Goal: Check status: Check status

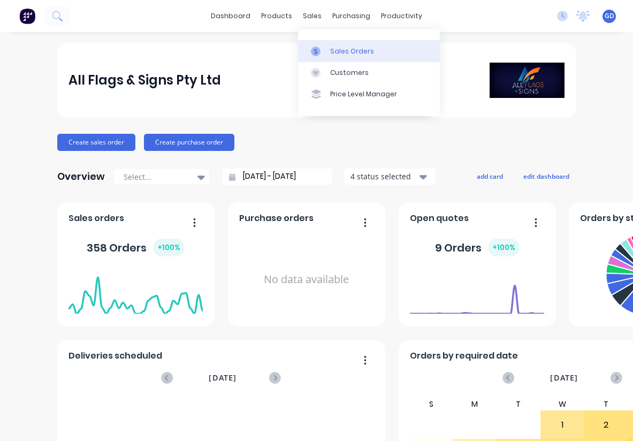
click at [340, 50] on div "Sales Orders" at bounding box center [352, 52] width 44 height 10
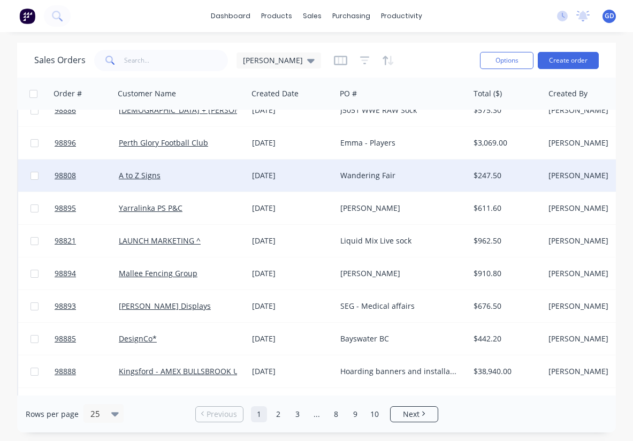
scroll to position [21, 1]
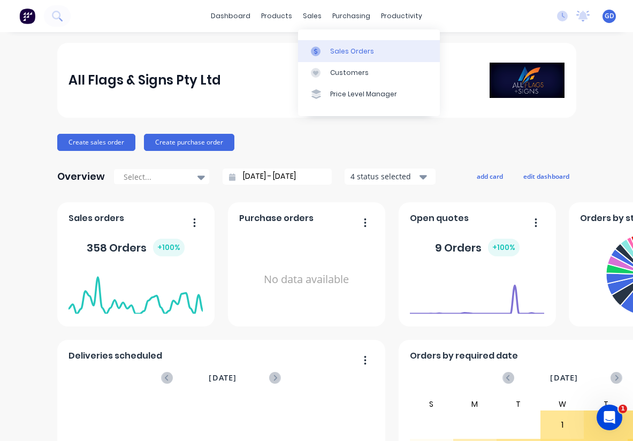
click at [338, 52] on div "Sales Orders" at bounding box center [352, 52] width 44 height 10
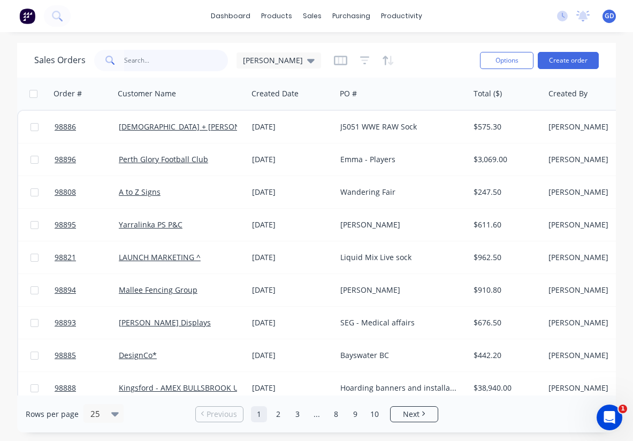
click at [150, 65] on input "text" at bounding box center [176, 60] width 104 height 21
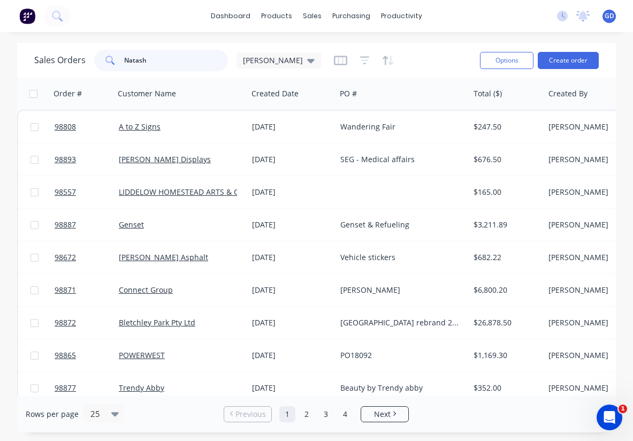
type input "[PERSON_NAME]"
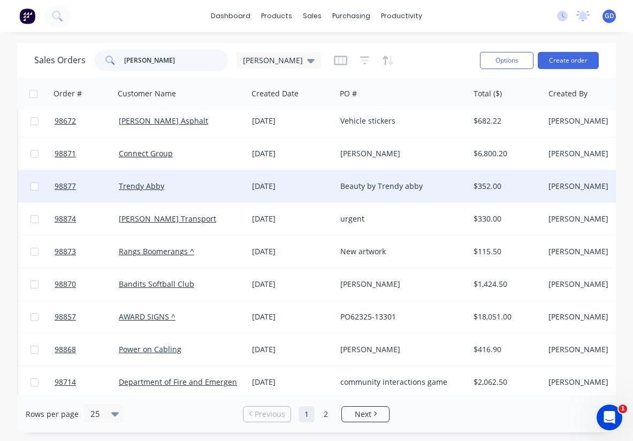
scroll to position [112, 0]
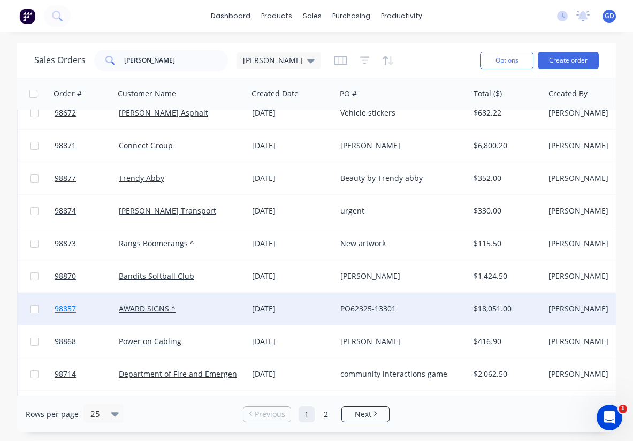
click at [64, 308] on span "98857" at bounding box center [65, 308] width 21 height 11
